Goal: Task Accomplishment & Management: Manage account settings

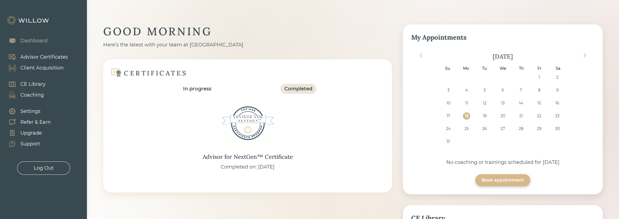
click at [50, 70] on div "Client Acquisition" at bounding box center [41, 67] width 43 height 7
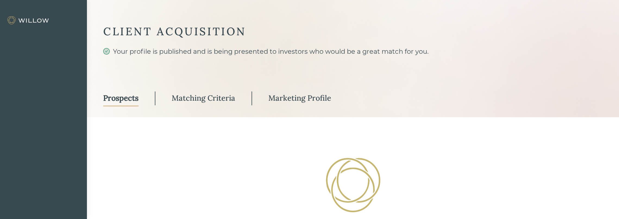
select select "3"
select select "7"
select select "2"
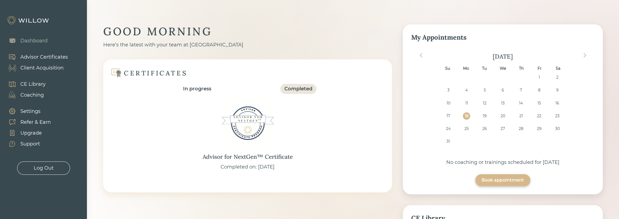
click at [49, 69] on div "Client Acquisition" at bounding box center [41, 67] width 43 height 7
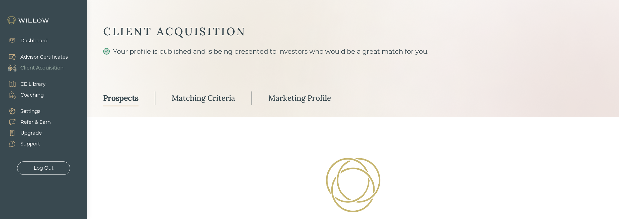
select select "3"
select select "7"
select select "2"
